Goal: Book appointment/travel/reservation

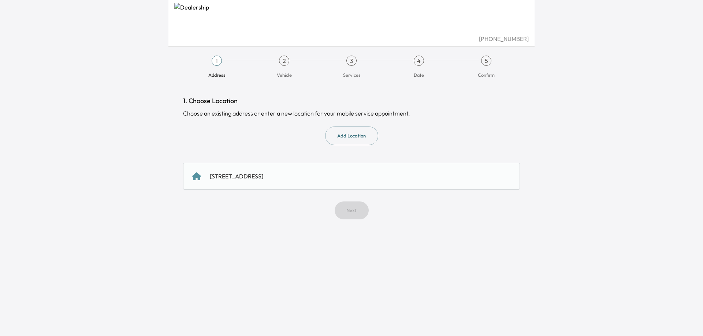
click at [362, 150] on div "1. Choose Location Choose an existing address or enter a new location for your …" at bounding box center [351, 158] width 337 height 124
click at [263, 176] on div "[STREET_ADDRESS]" at bounding box center [236, 176] width 53 height 9
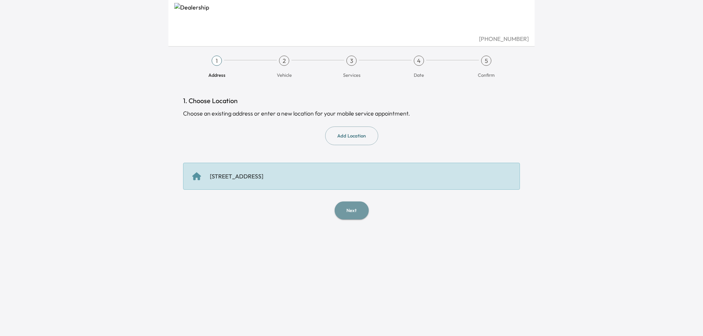
click at [355, 212] on button "Next" at bounding box center [352, 211] width 34 height 18
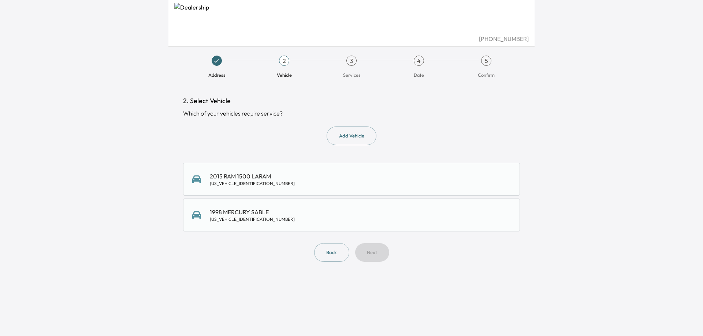
click at [233, 177] on div "2015 RAM 1500 LARAM [US_VEHICLE_IDENTIFICATION_NUMBER]" at bounding box center [252, 179] width 85 height 15
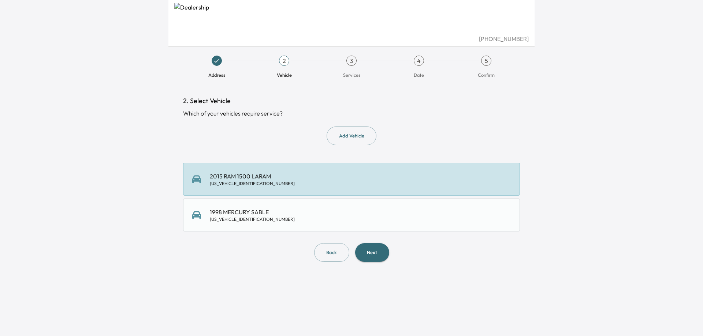
click at [378, 253] on button "Next" at bounding box center [372, 252] width 34 height 19
